Goal: Information Seeking & Learning: Check status

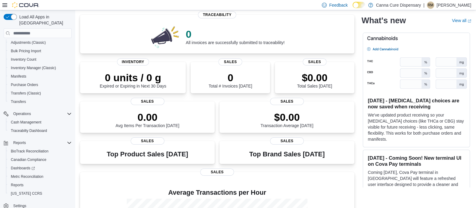
scroll to position [44, 0]
click at [16, 182] on span "Reports" at bounding box center [17, 184] width 13 height 5
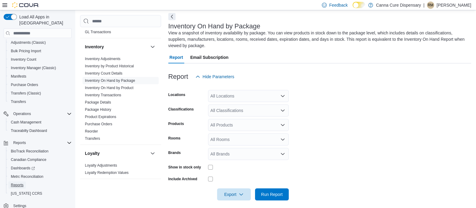
scroll to position [182, 0]
click at [96, 121] on link "Purchase Orders" at bounding box center [98, 122] width 27 height 4
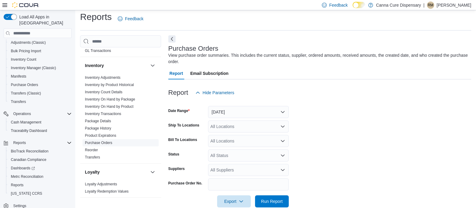
scroll to position [16, 0]
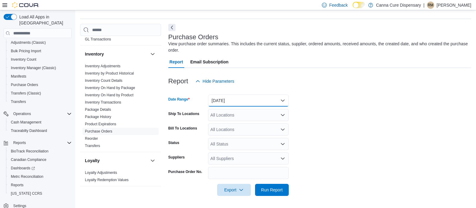
click at [232, 101] on button "Yesterday" at bounding box center [248, 100] width 81 height 12
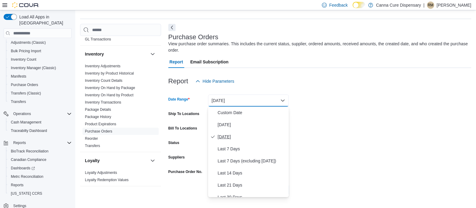
click at [224, 138] on span "Yesterday" at bounding box center [252, 136] width 69 height 7
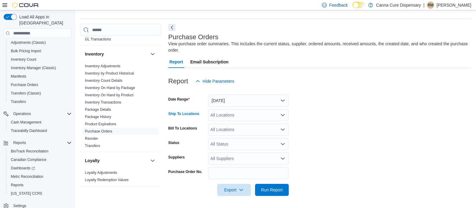
click at [271, 113] on div "All Locations" at bounding box center [248, 115] width 81 height 12
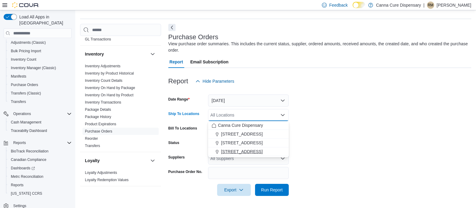
click at [248, 155] on button "1919-B NW Cache Rd" at bounding box center [248, 151] width 81 height 9
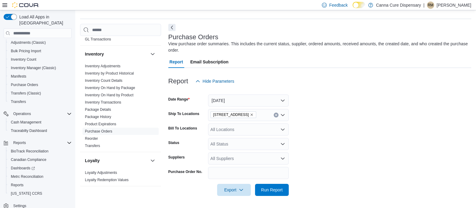
click at [336, 136] on form "Date Range Yesterday Ship To Locations 1919-B NW Cache Rd Bill To Locations All…" at bounding box center [319, 141] width 303 height 108
click at [268, 130] on div "All Locations" at bounding box center [248, 129] width 81 height 12
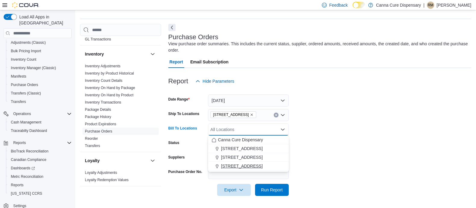
click at [243, 164] on span "1919-B NW Cache Rd" at bounding box center [242, 166] width 42 height 6
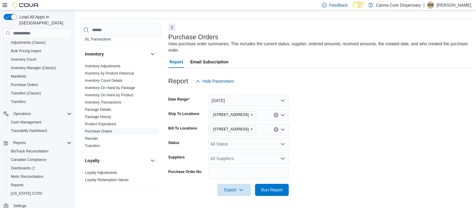
click at [323, 149] on form "Date Range Yesterday Ship To Locations 1919-B NW Cache Rd Bill To Locations 191…" at bounding box center [319, 141] width 303 height 108
click at [268, 192] on span "Run Report" at bounding box center [272, 189] width 27 height 12
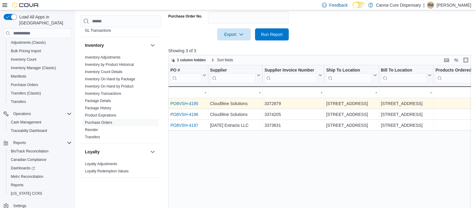
click at [184, 102] on link "PO8VSH-4195" at bounding box center [185, 103] width 28 height 5
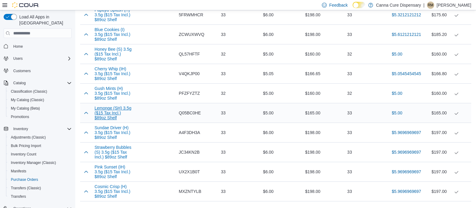
scroll to position [226, 0]
click at [88, 115] on button "button" at bounding box center [86, 111] width 7 height 7
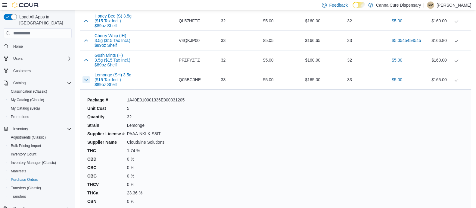
scroll to position [221, 0]
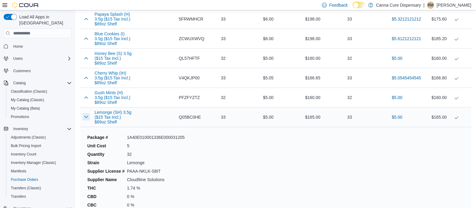
click at [86, 120] on button "button" at bounding box center [86, 116] width 7 height 7
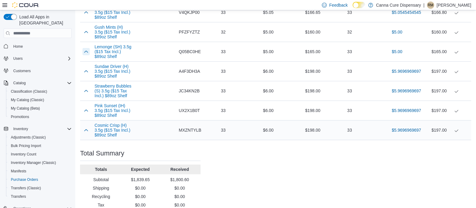
scroll to position [310, 0]
